Goal: Task Accomplishment & Management: Use online tool/utility

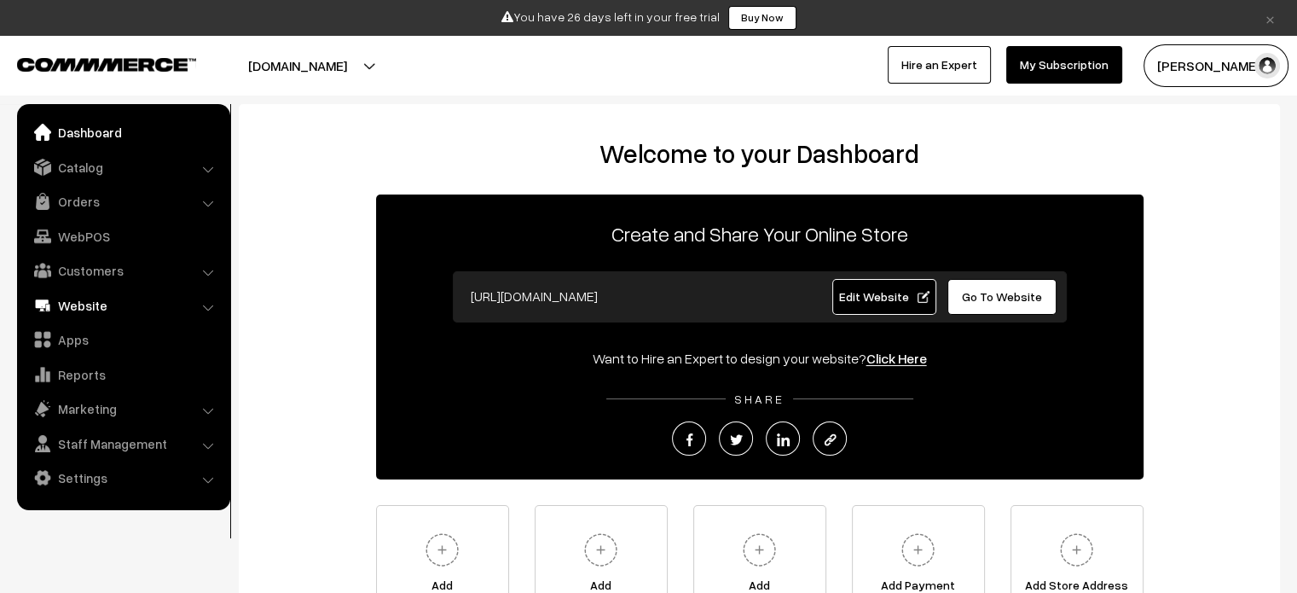
click at [89, 304] on link "Website" at bounding box center [122, 305] width 203 height 31
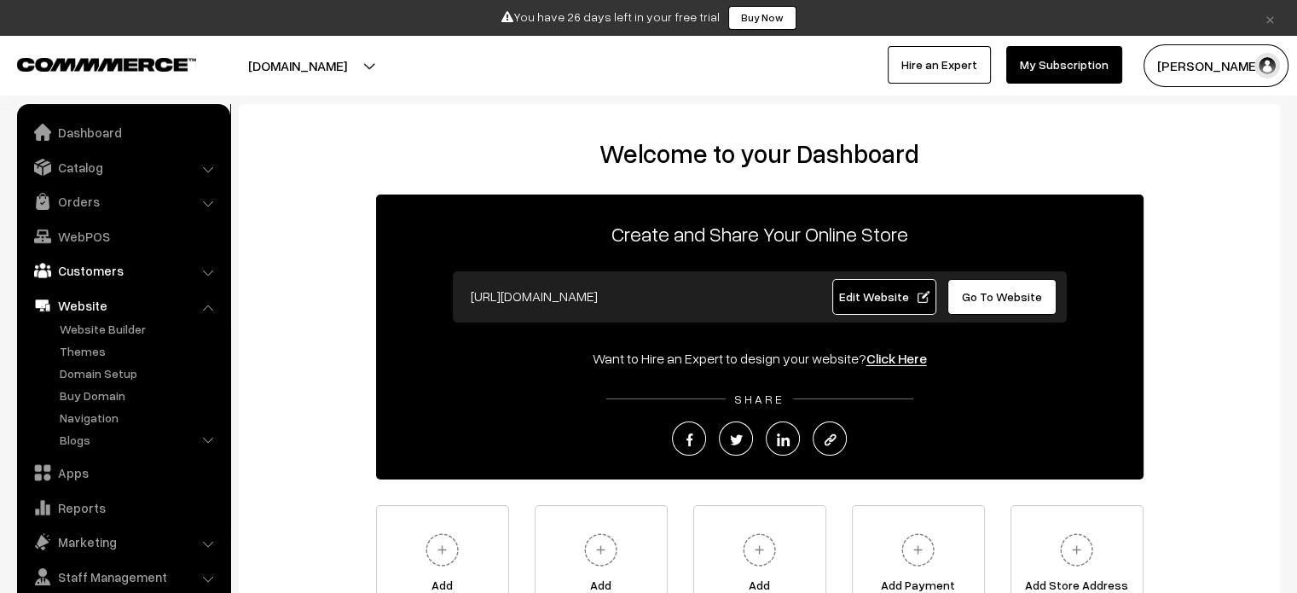
click at [174, 273] on link "Customers" at bounding box center [122, 270] width 203 height 31
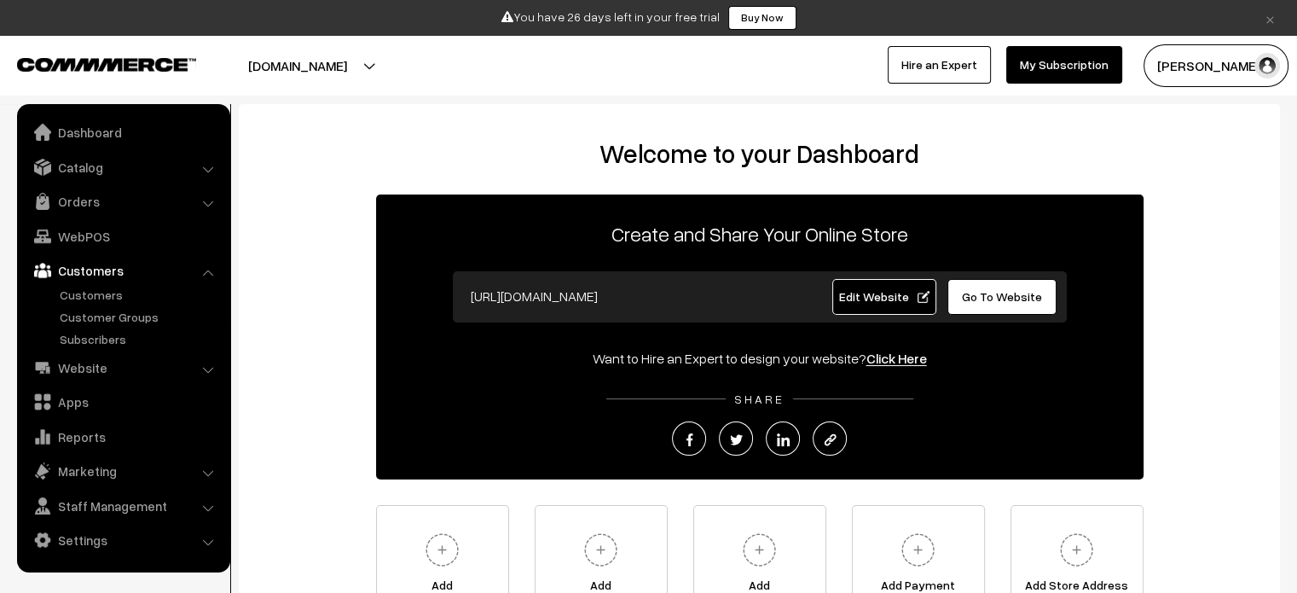
click at [209, 274] on li "Customers Customers" at bounding box center [123, 301] width 205 height 93
click at [207, 165] on li "Catalog Categories" at bounding box center [123, 167] width 205 height 31
click at [105, 269] on link "Customers" at bounding box center [122, 270] width 203 height 31
click at [198, 368] on link "Website" at bounding box center [122, 367] width 203 height 31
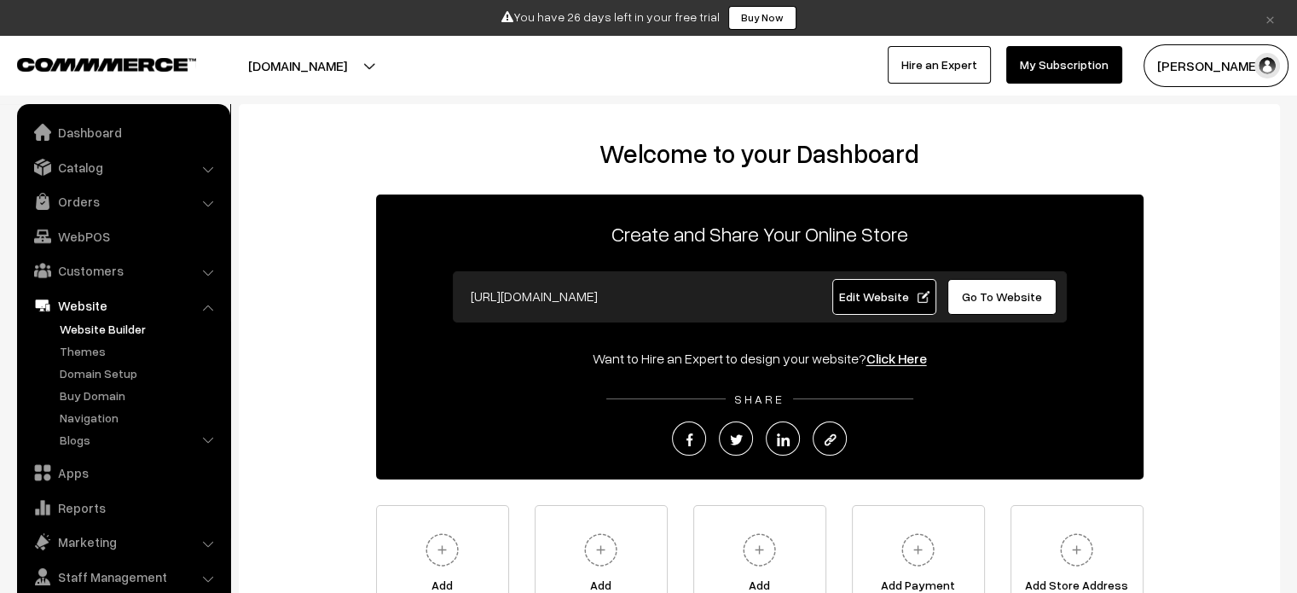
click at [106, 321] on link "Website Builder" at bounding box center [139, 329] width 169 height 18
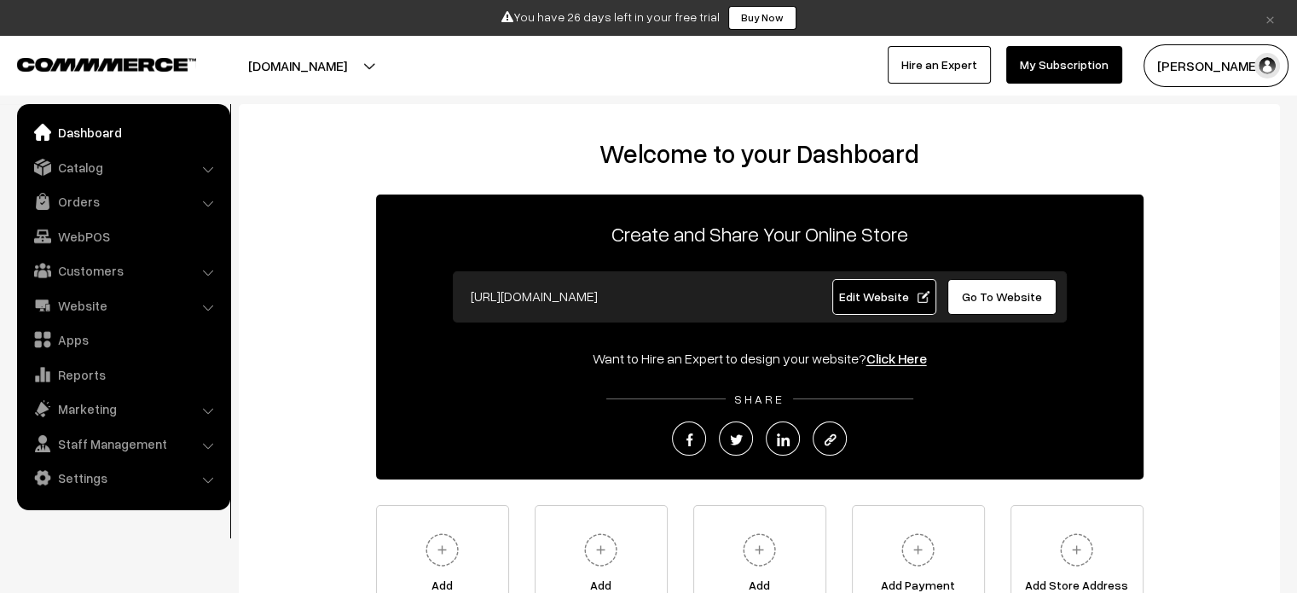
click at [212, 166] on li "Catalog Categories" at bounding box center [123, 167] width 205 height 31
click at [208, 305] on li "Website Website Builder Authors" at bounding box center [123, 305] width 205 height 31
click at [110, 299] on link "Website" at bounding box center [122, 305] width 203 height 31
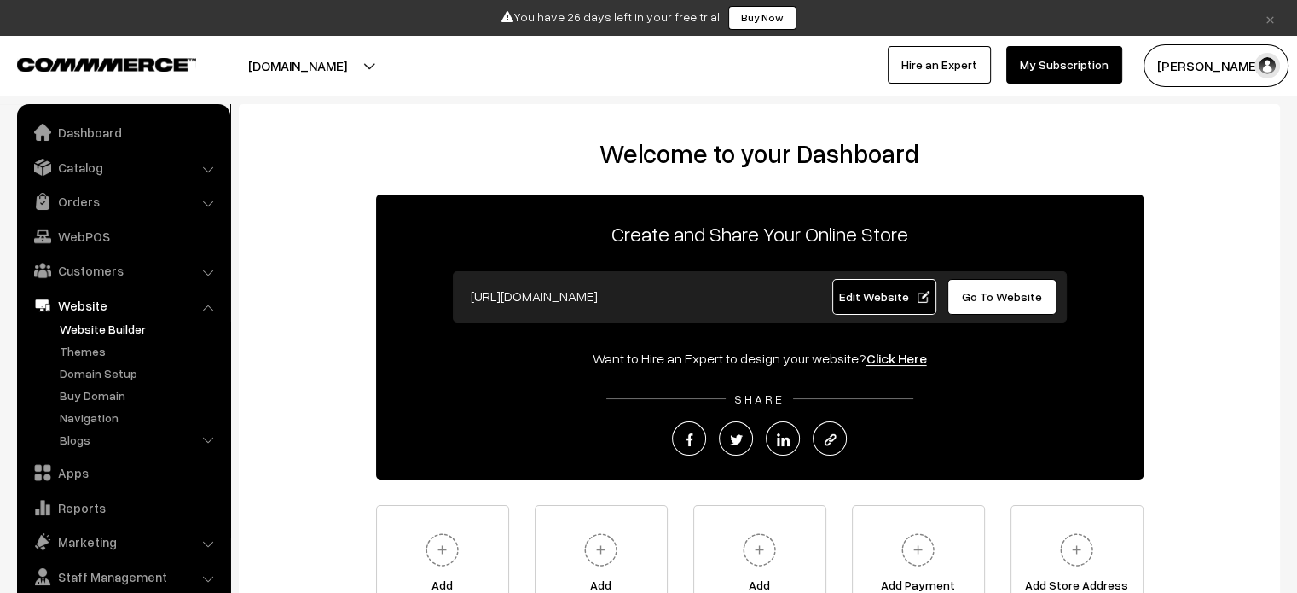
click at [96, 336] on link "Website Builder" at bounding box center [139, 329] width 169 height 18
